Goal: Transaction & Acquisition: Purchase product/service

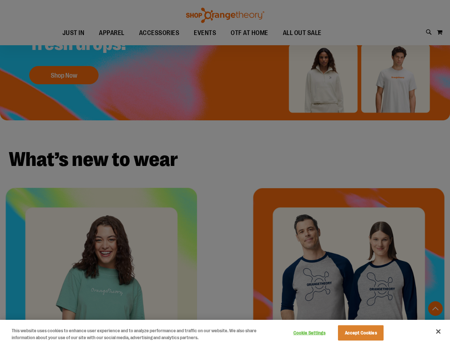
scroll to position [127, 0]
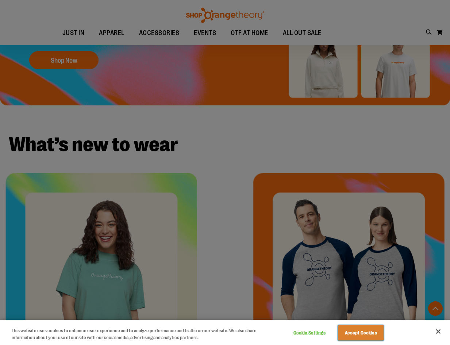
click at [358, 334] on button "Accept Cookies" at bounding box center [361, 333] width 46 height 15
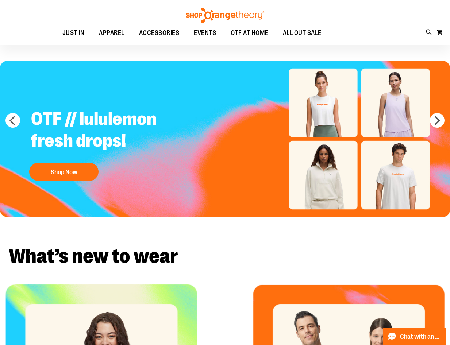
scroll to position [0, 0]
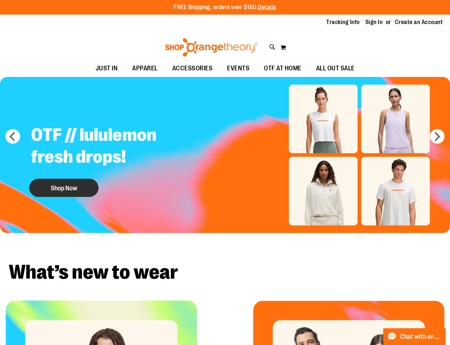
click at [80, 184] on button "Shop Now" at bounding box center [63, 188] width 69 height 18
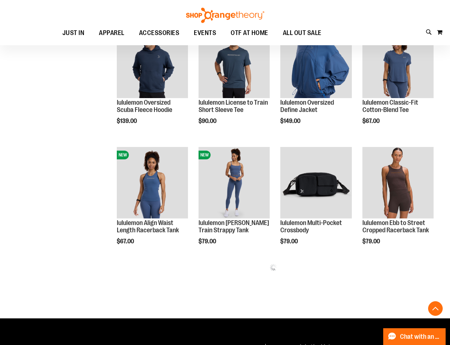
scroll to position [246, 0]
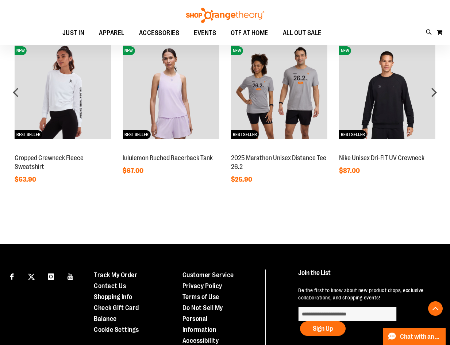
scroll to position [389, 0]
